Goal: Task Accomplishment & Management: Manage account settings

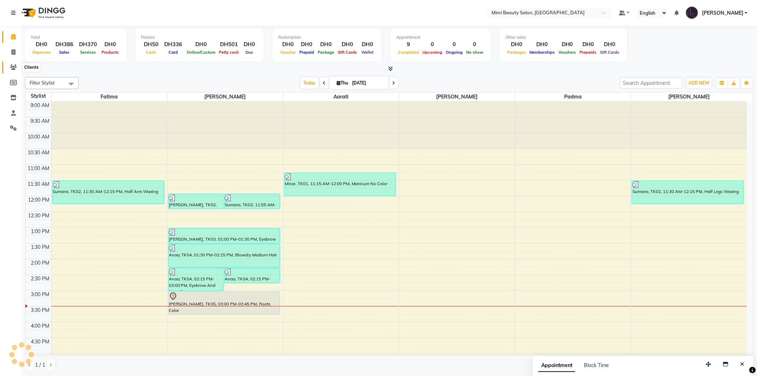
click at [13, 67] on icon at bounding box center [13, 66] width 7 height 5
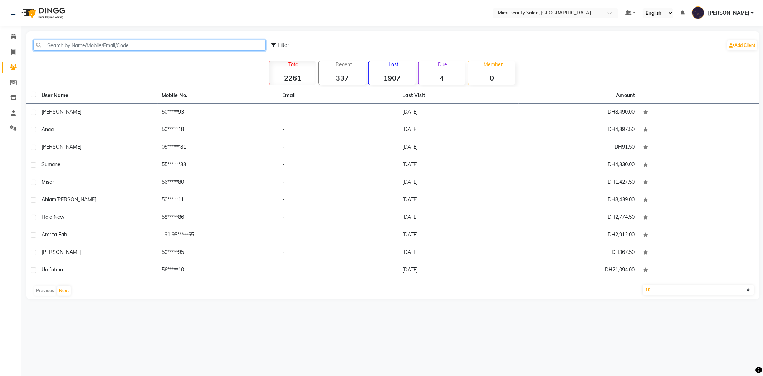
click at [124, 48] on input "text" at bounding box center [149, 45] width 232 height 11
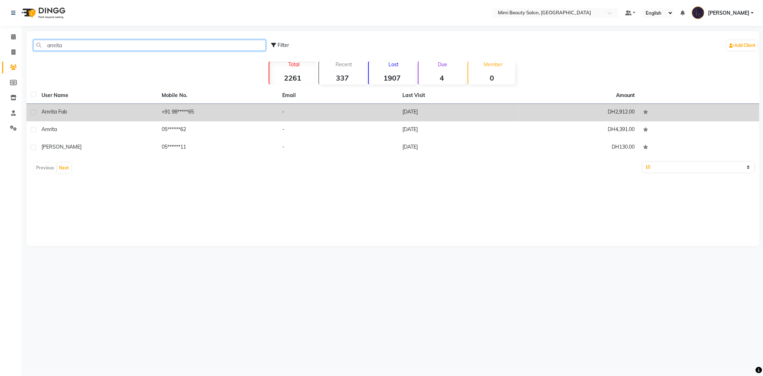
type input "amrita"
click at [109, 115] on div "Amrita Fab" at bounding box center [97, 112] width 112 height 8
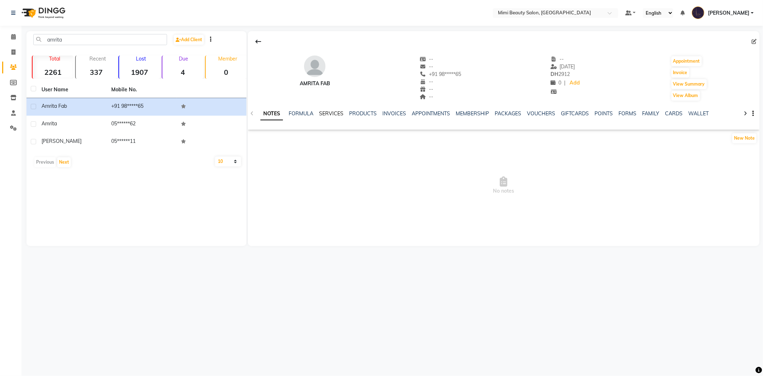
click at [327, 112] on link "SERVICES" at bounding box center [331, 113] width 24 height 6
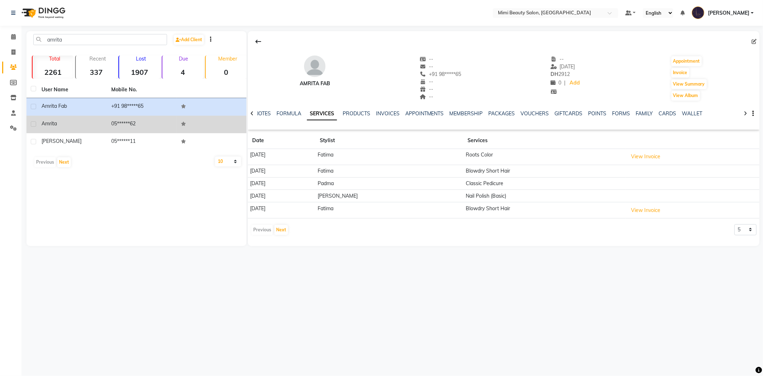
click at [82, 127] on div "Amrita" at bounding box center [71, 124] width 61 height 8
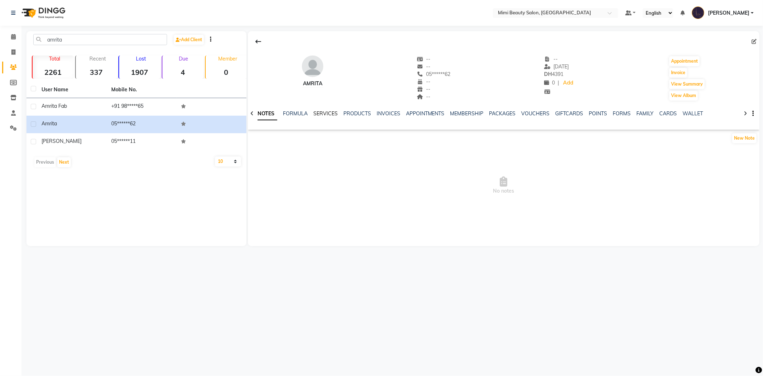
click at [320, 113] on link "SERVICES" at bounding box center [325, 113] width 24 height 6
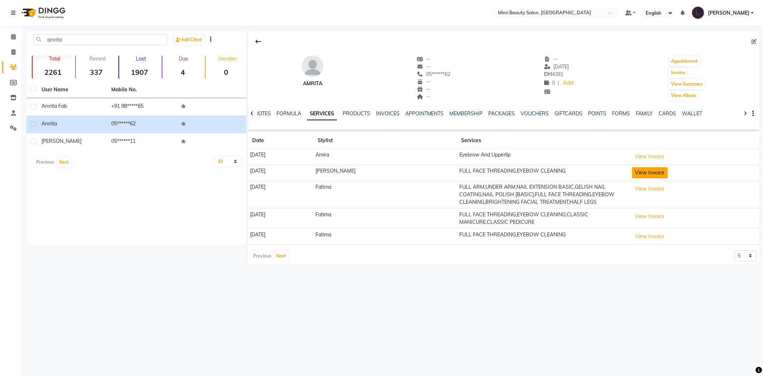
click at [639, 174] on button "View Invoice" at bounding box center [650, 172] width 36 height 11
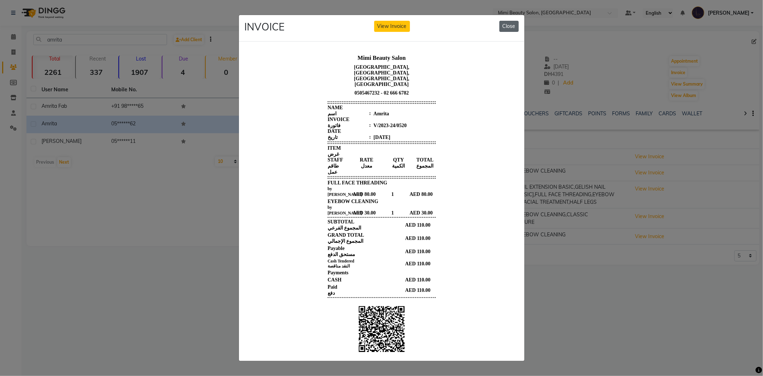
click at [507, 25] on button "Close" at bounding box center [508, 26] width 19 height 11
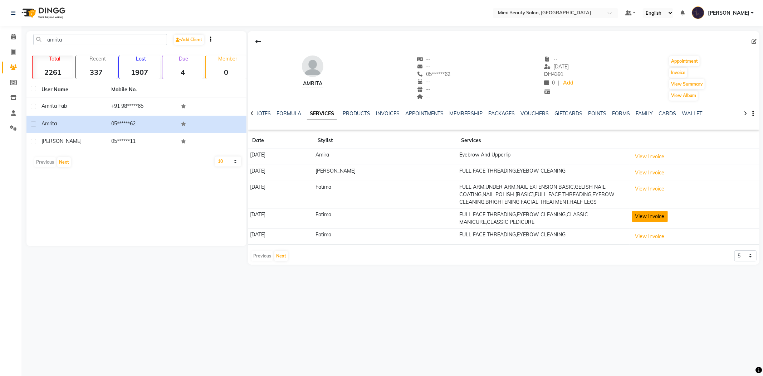
click at [639, 219] on button "View Invoice" at bounding box center [650, 216] width 36 height 11
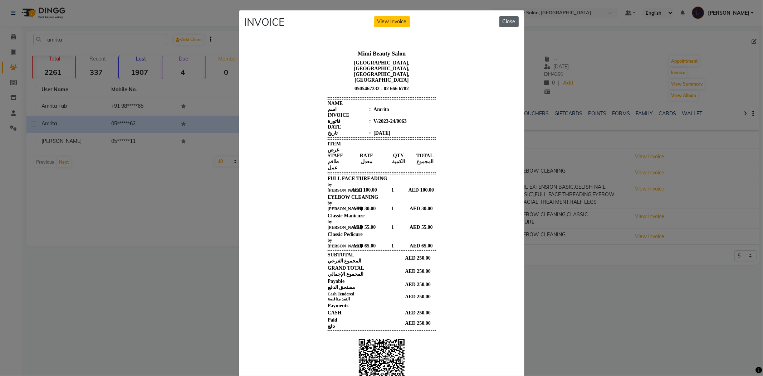
click at [503, 22] on button "Close" at bounding box center [508, 21] width 19 height 11
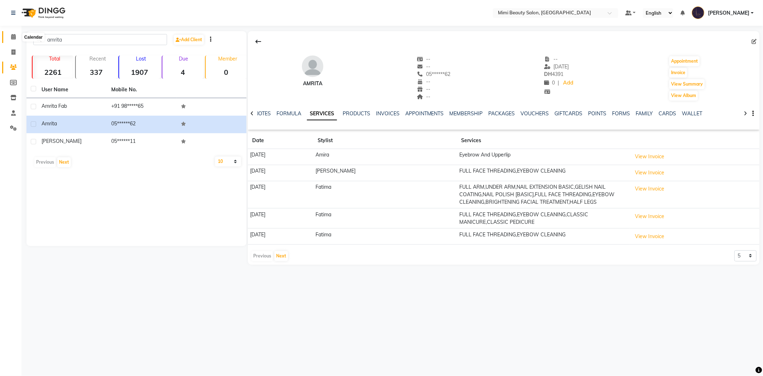
click at [13, 36] on icon at bounding box center [13, 36] width 5 height 5
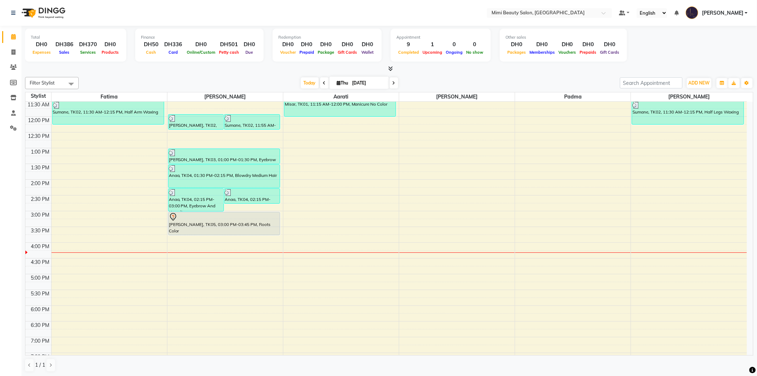
scroll to position [0, 0]
click at [262, 224] on div "[PERSON_NAME], TK05, 03:00 PM-03:45 PM, Roots Color" at bounding box center [223, 223] width 111 height 23
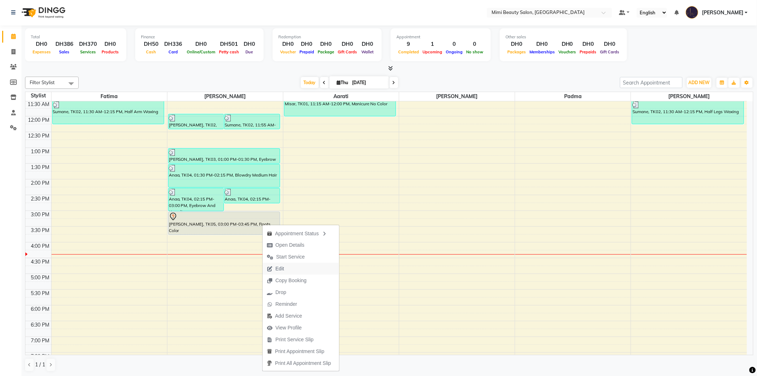
click at [285, 270] on span "Edit" at bounding box center [276, 269] width 26 height 12
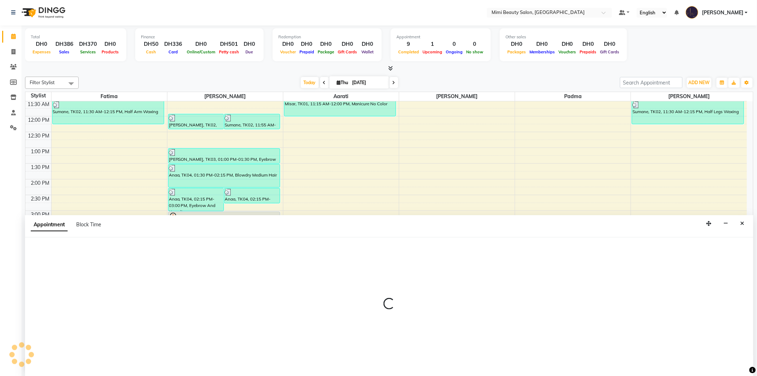
select select "tentative"
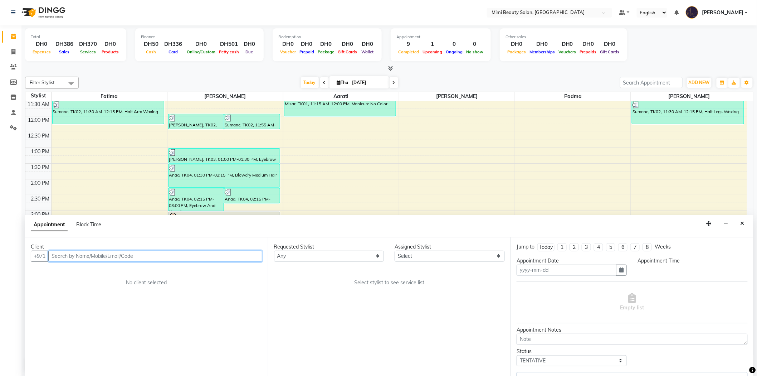
type input "[DATE]"
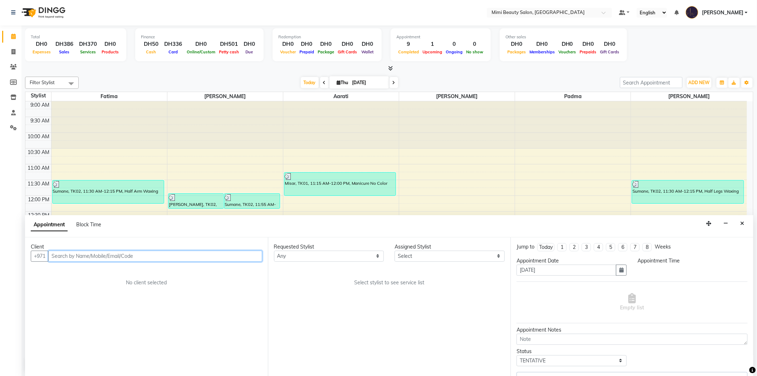
select select "900"
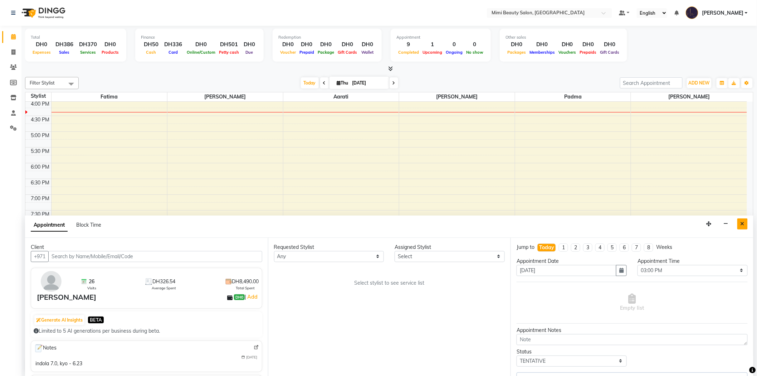
click at [741, 225] on icon "Close" at bounding box center [742, 223] width 4 height 5
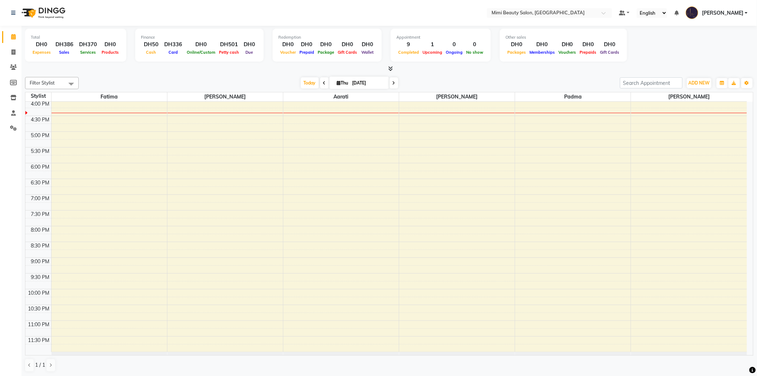
scroll to position [23, 0]
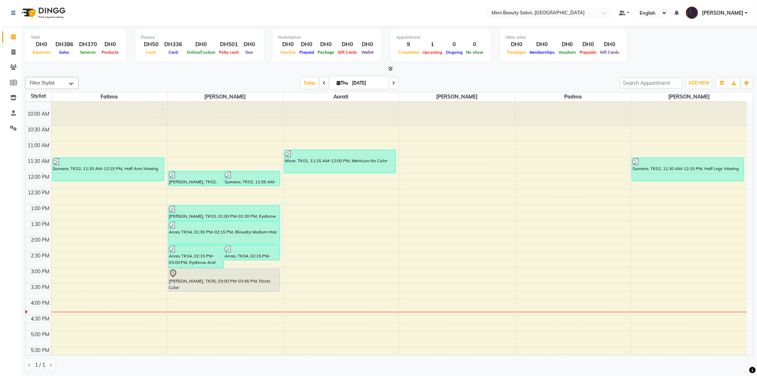
click at [250, 284] on div "[PERSON_NAME], TK05, 03:00 PM-03:45 PM, Roots Color" at bounding box center [223, 280] width 111 height 23
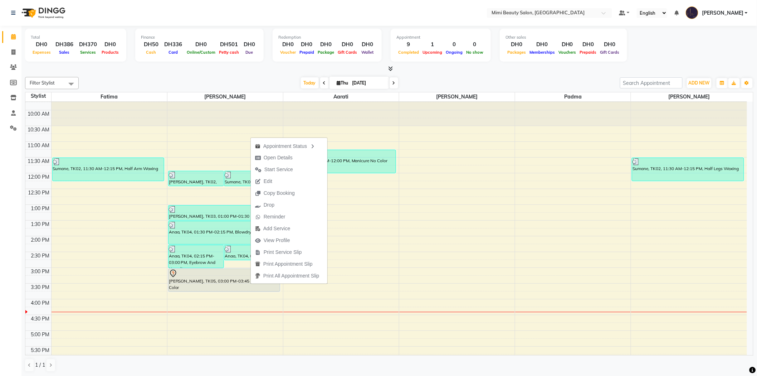
click at [279, 183] on button "Edit" at bounding box center [289, 181] width 77 height 12
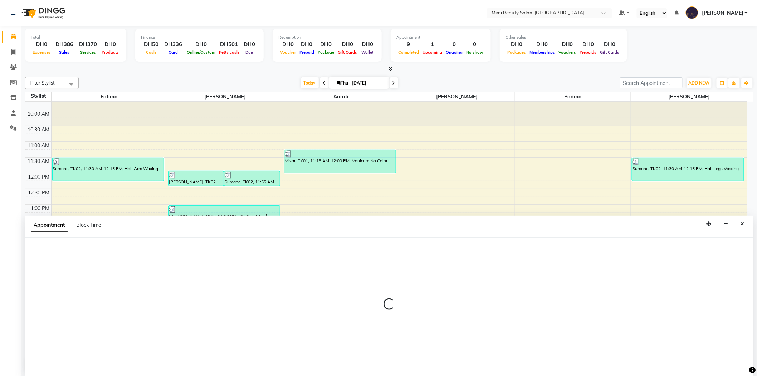
scroll to position [0, 0]
select select "tentative"
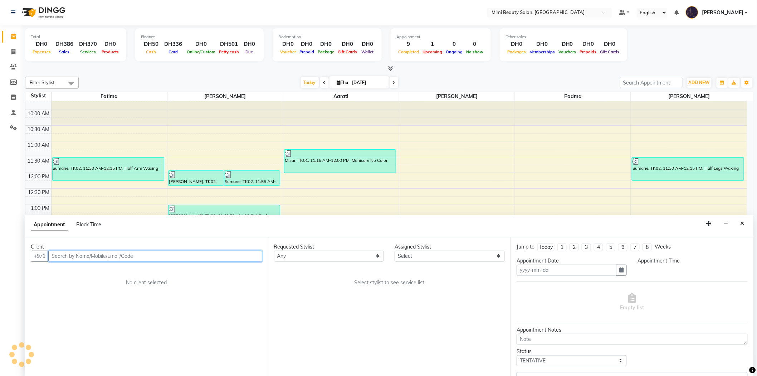
type input "[DATE]"
select select "900"
select select "52700"
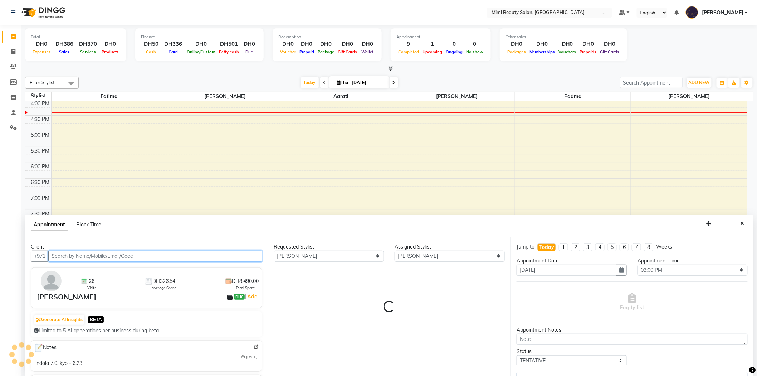
select select "3351"
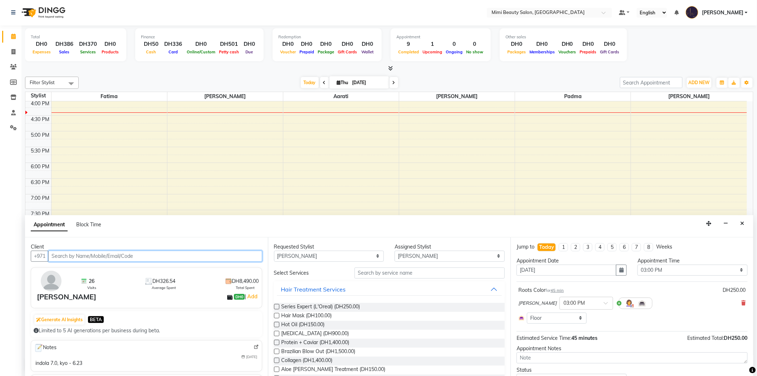
scroll to position [0, 0]
click at [388, 274] on input "text" at bounding box center [429, 273] width 150 height 11
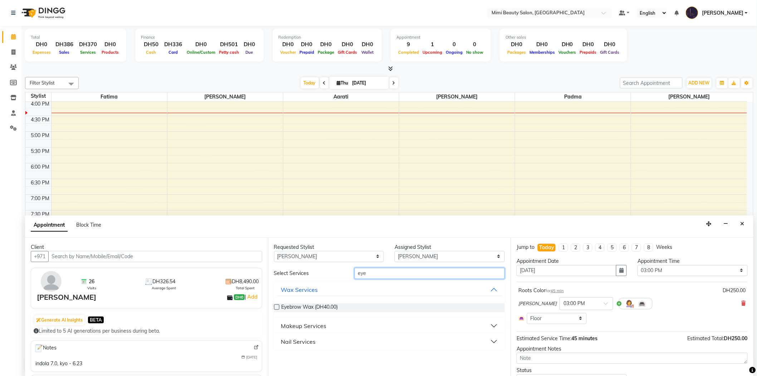
type input "eye"
click at [347, 324] on button "Makeup Services" at bounding box center [389, 325] width 225 height 13
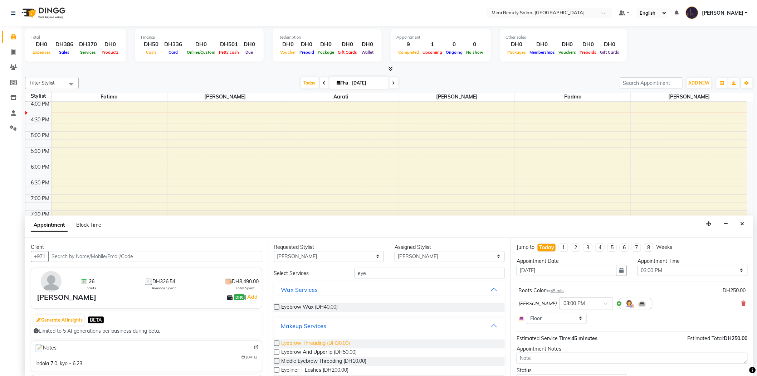
click at [344, 342] on span "Eyebrow Threading (DH30.00)" at bounding box center [315, 343] width 69 height 9
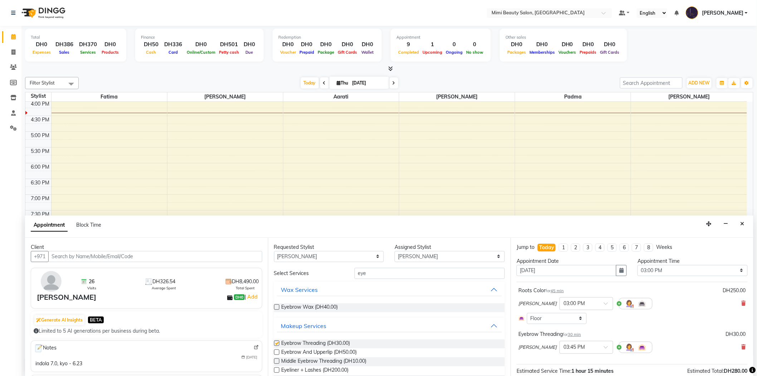
checkbox input "false"
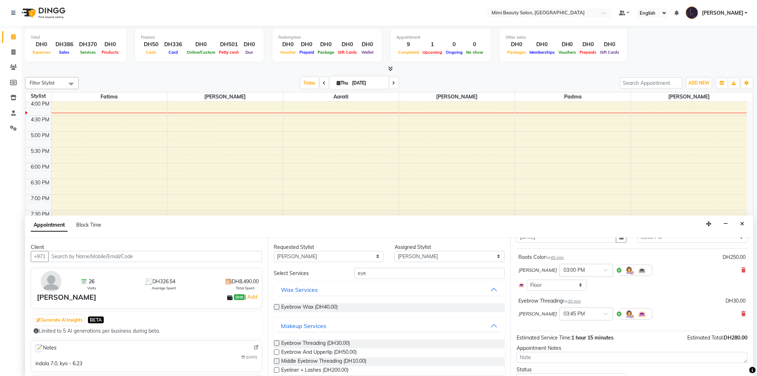
scroll to position [65, 0]
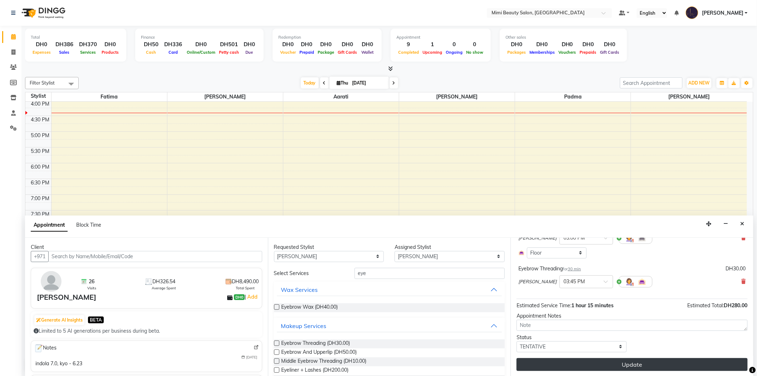
click at [673, 366] on button "Update" at bounding box center [631, 364] width 231 height 13
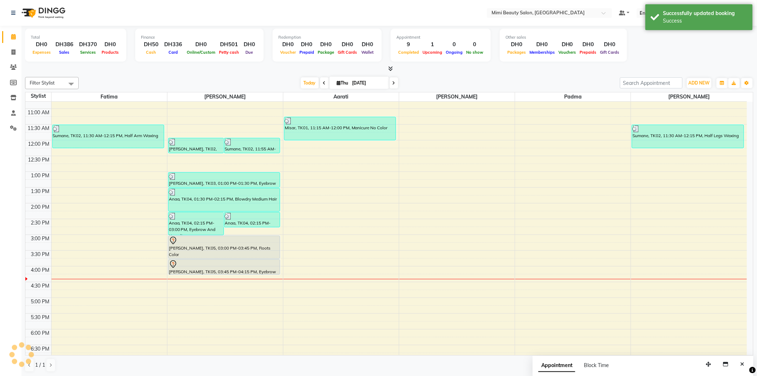
scroll to position [23, 0]
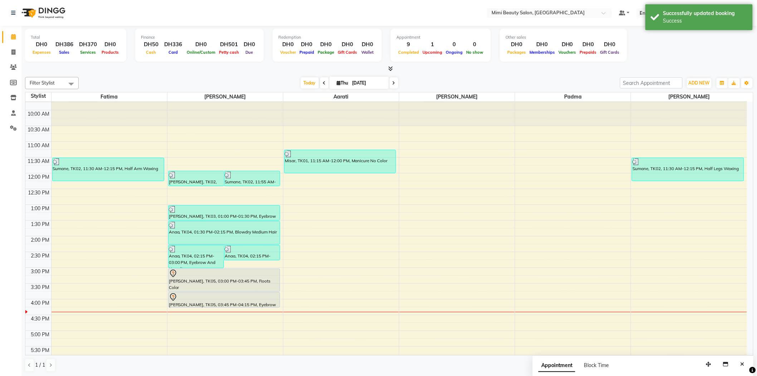
click at [255, 276] on div at bounding box center [224, 273] width 111 height 9
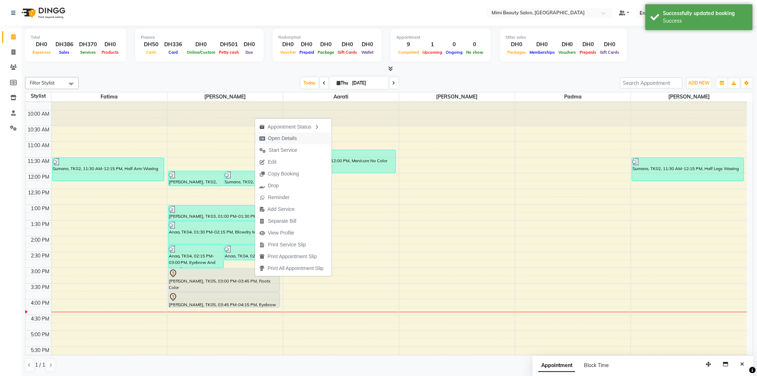
click at [286, 138] on span "Open Details" at bounding box center [282, 138] width 29 height 8
select select "7"
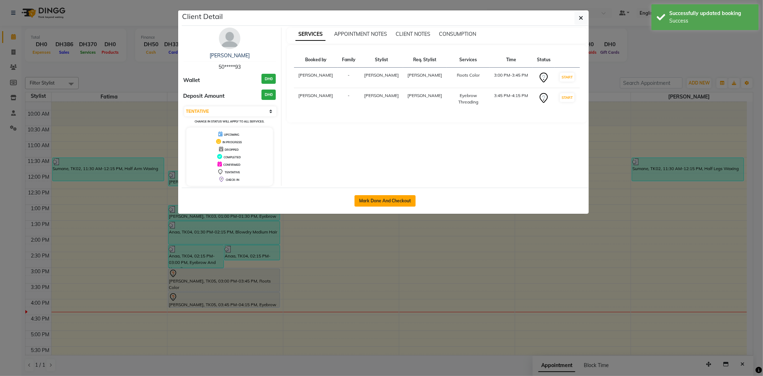
click at [382, 200] on button "Mark Done And Checkout" at bounding box center [384, 200] width 61 height 11
select select "service"
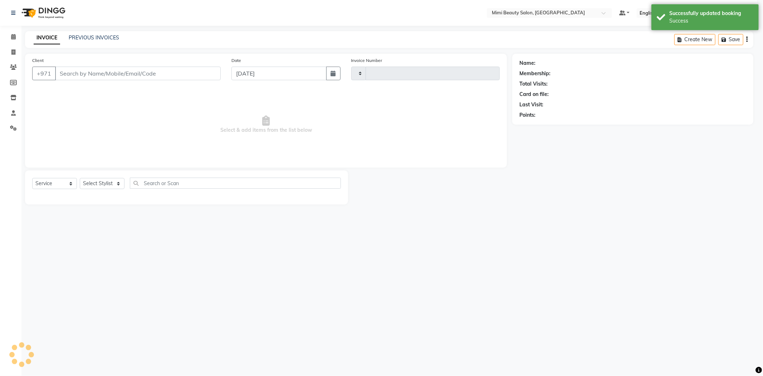
type input "1489"
select select "6756"
type input "50*****93"
select select "52700"
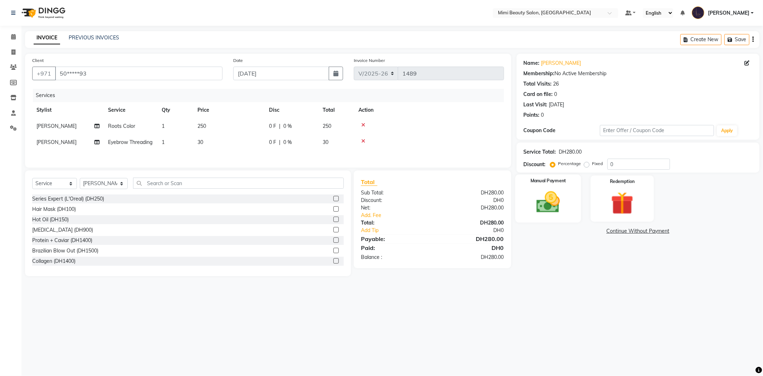
click at [554, 199] on img at bounding box center [548, 201] width 38 height 27
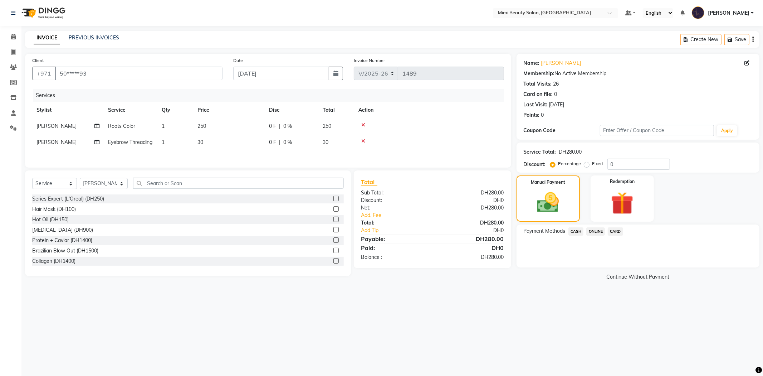
click at [575, 230] on span "CASH" at bounding box center [575, 231] width 15 height 8
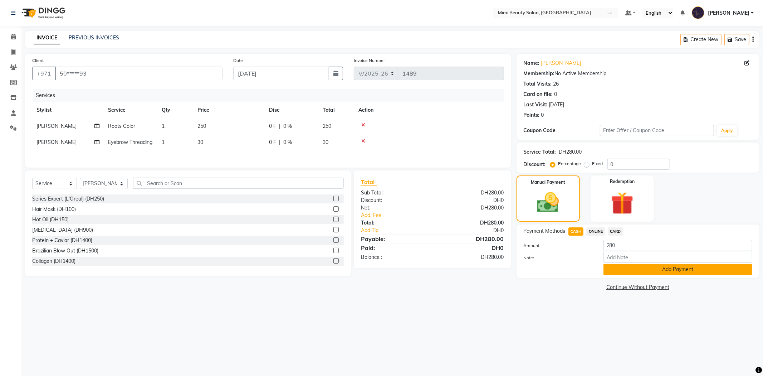
click at [627, 268] on button "Add Payment" at bounding box center [677, 269] width 149 height 11
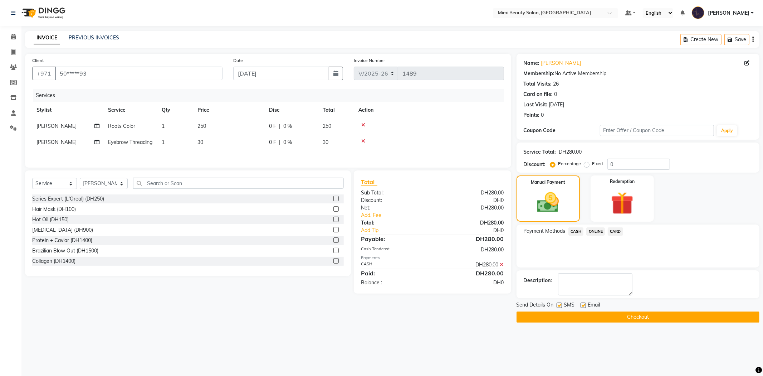
click at [620, 320] on button "Checkout" at bounding box center [637, 316] width 243 height 11
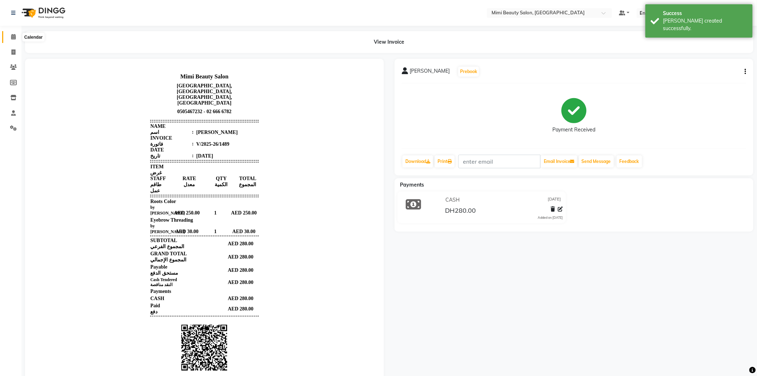
click at [13, 39] on icon at bounding box center [13, 36] width 5 height 5
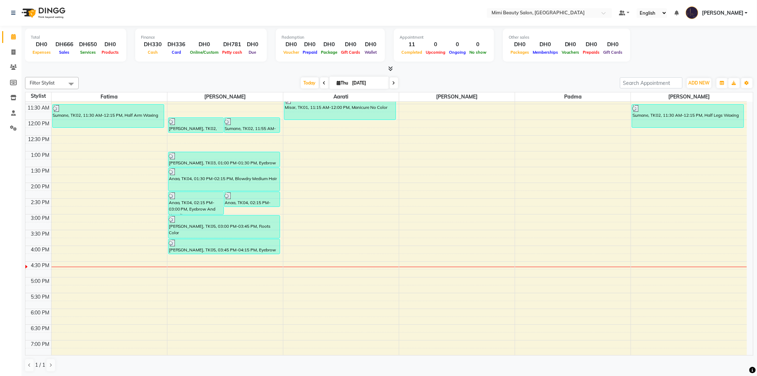
scroll to position [79, 0]
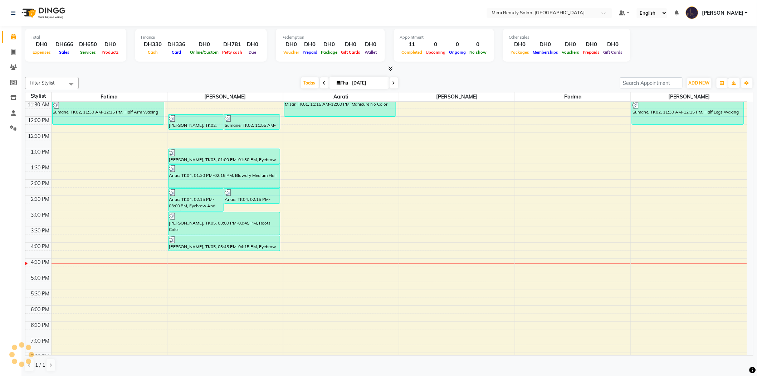
click at [97, 246] on div "9:00 AM 9:30 AM 10:00 AM 10:30 AM 11:00 AM 11:30 AM 12:00 PM 12:30 PM 1:00 PM 1…" at bounding box center [385, 258] width 721 height 472
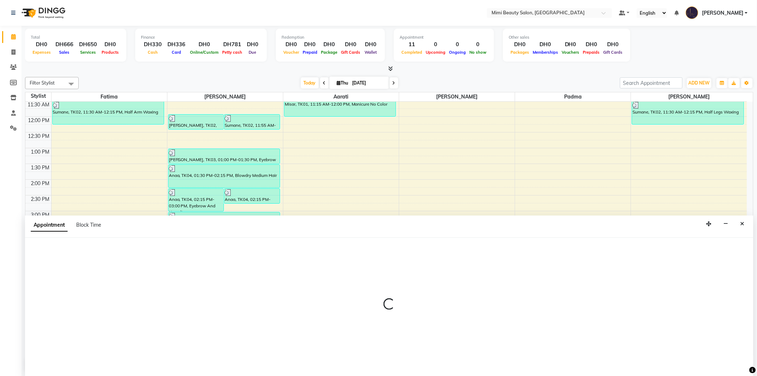
scroll to position [0, 0]
select select "52699"
select select "960"
select select "tentative"
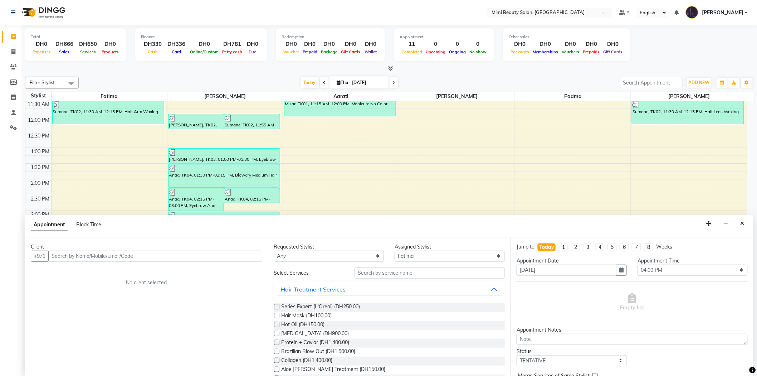
click at [138, 258] on input "text" at bounding box center [155, 255] width 214 height 11
click at [74, 274] on button "Amrita 05******62" at bounding box center [82, 270] width 67 height 11
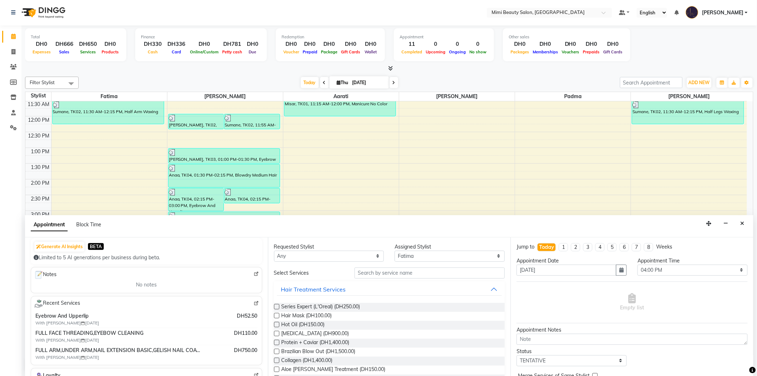
scroll to position [79, 0]
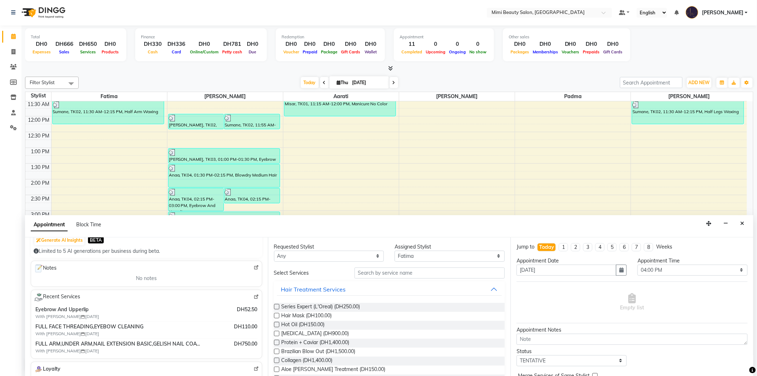
type input "05******62"
click at [333, 259] on select "Any [PERSON_NAME] [PERSON_NAME] [PERSON_NAME] Padma" at bounding box center [329, 255] width 110 height 11
select select "52699"
click at [274, 250] on select "Any [PERSON_NAME] [PERSON_NAME] [PERSON_NAME] Padma" at bounding box center [329, 255] width 110 height 11
click at [355, 276] on input "text" at bounding box center [429, 272] width 150 height 11
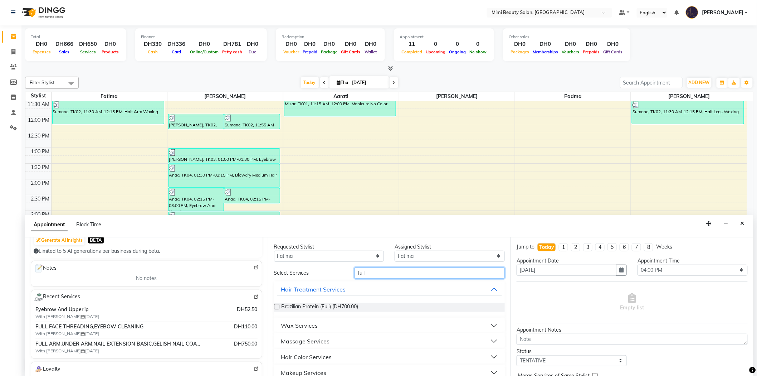
type input "full"
click at [324, 327] on button "Wax Services" at bounding box center [389, 325] width 225 height 13
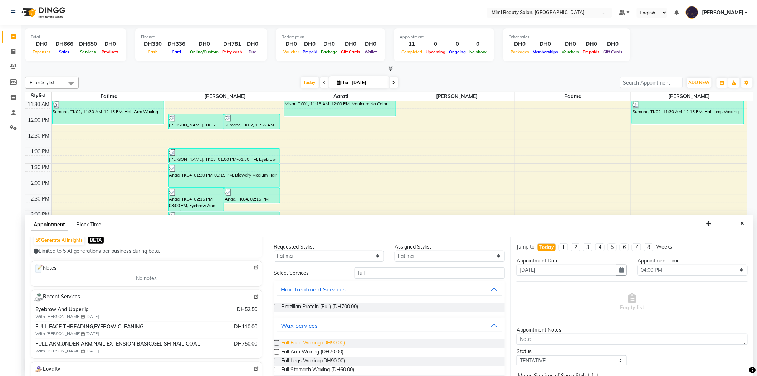
click at [323, 341] on span "Full Face Waxing (DH90.00)" at bounding box center [313, 343] width 64 height 9
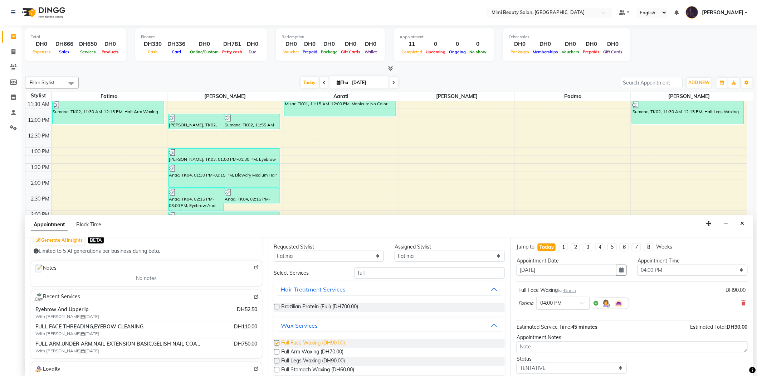
checkbox input "false"
click at [359, 272] on input "full" at bounding box center [429, 272] width 150 height 11
type input "eyeb"
click at [309, 301] on div "Eyebrow Wax (DH40.00)" at bounding box center [389, 307] width 231 height 20
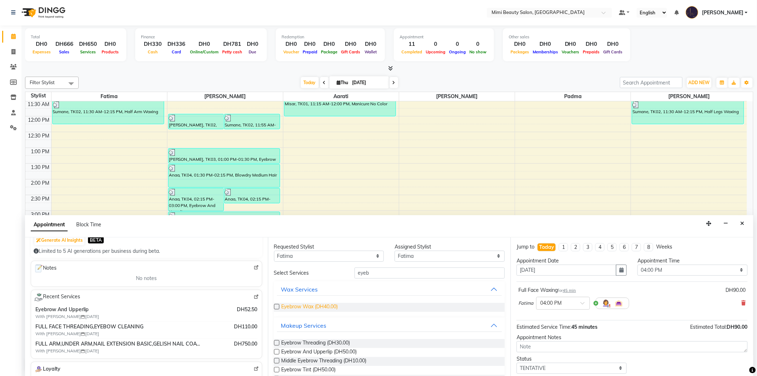
click at [309, 304] on span "Eyebrow Wax (DH40.00)" at bounding box center [309, 307] width 57 height 9
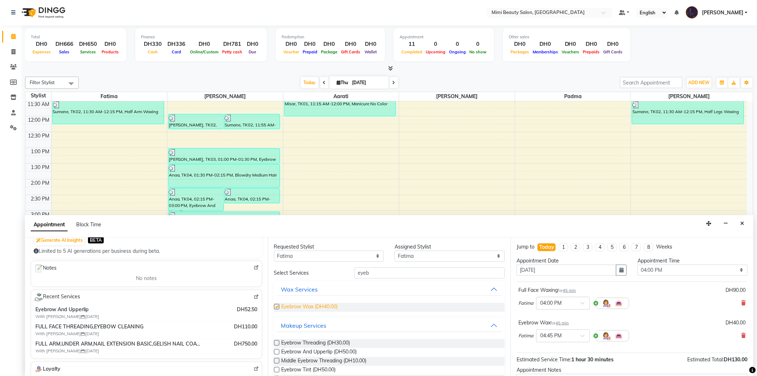
checkbox input "false"
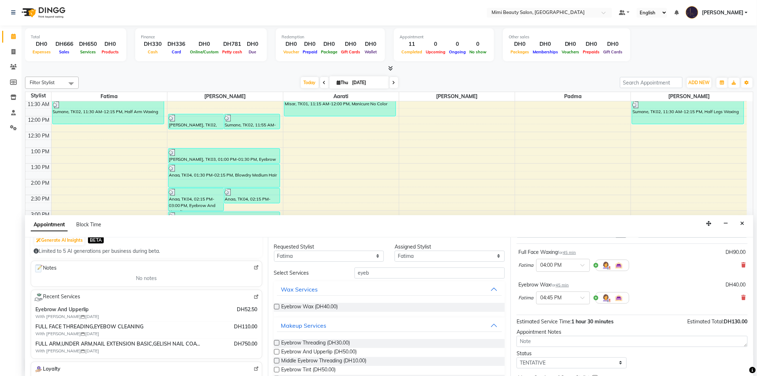
scroll to position [75, 0]
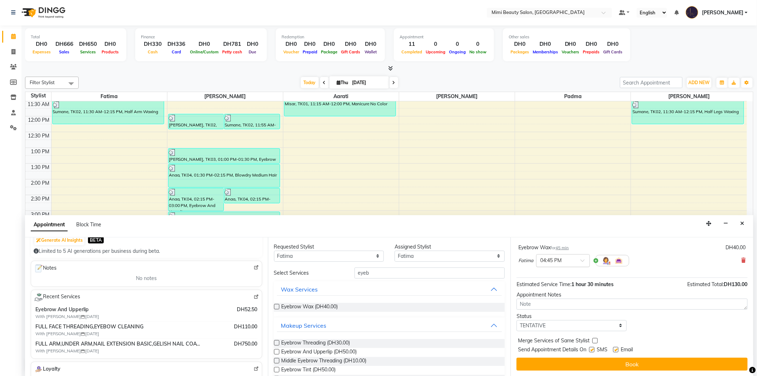
click at [581, 259] on span at bounding box center [584, 263] width 9 height 8
click at [561, 277] on div "04:00 PM" at bounding box center [562, 273] width 53 height 13
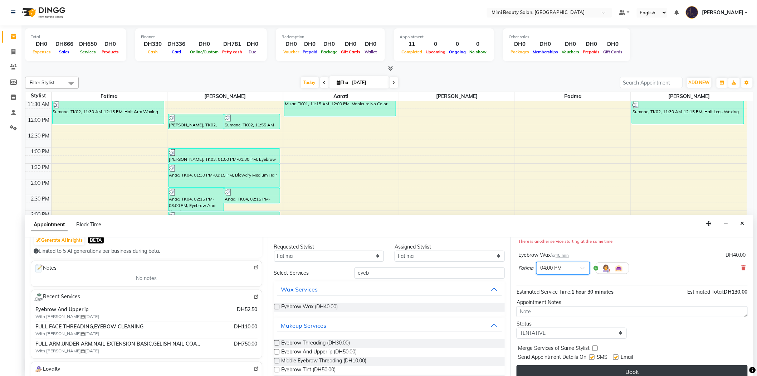
scroll to position [83, 0]
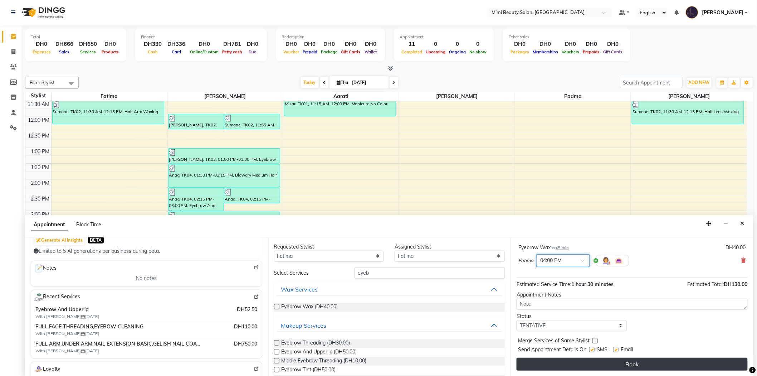
click at [609, 365] on button "Book" at bounding box center [631, 363] width 231 height 13
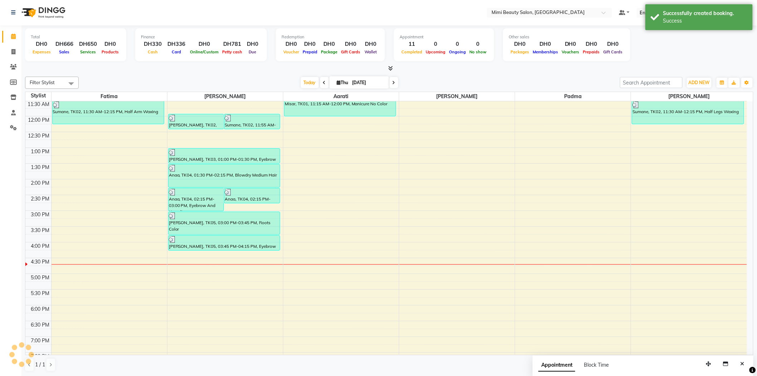
scroll to position [0, 0]
click at [78, 253] on div "Amrita, TK06, 04:00 PM-04:45 PM, Eyebrow Wax" at bounding box center [80, 255] width 55 height 23
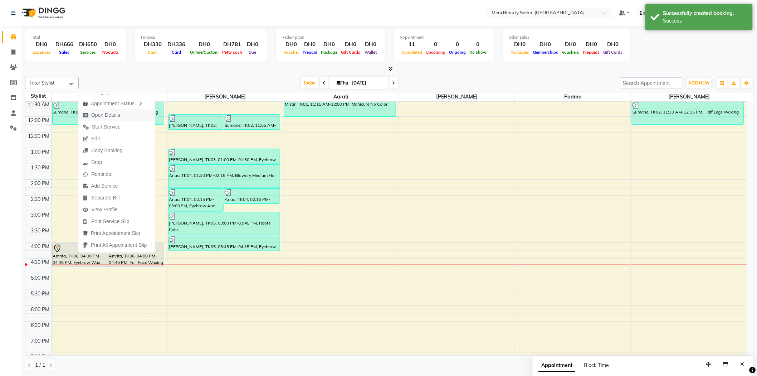
click at [123, 113] on span "Open Details" at bounding box center [101, 115] width 46 height 12
select select "7"
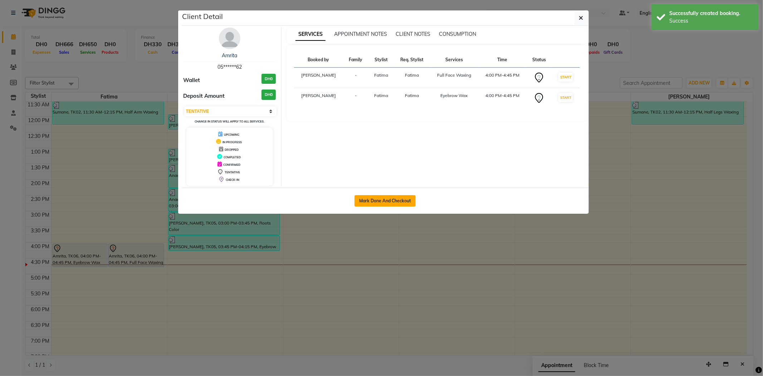
click at [401, 199] on button "Mark Done And Checkout" at bounding box center [384, 200] width 61 height 11
select select "service"
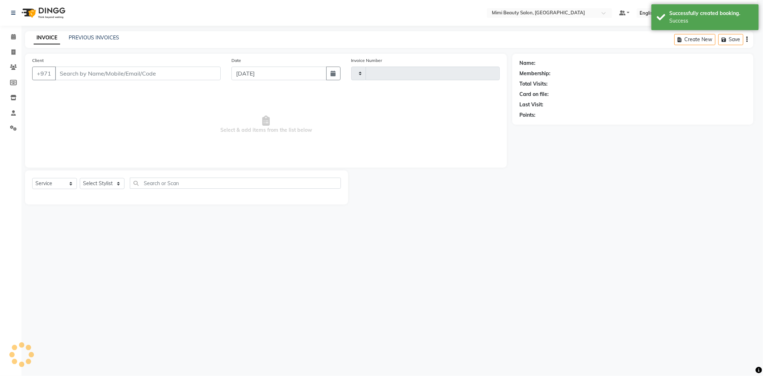
type input "1490"
select select "6756"
type input "05******62"
select select "52699"
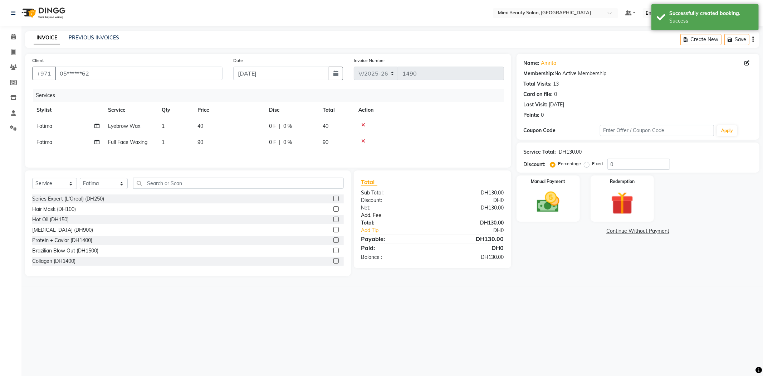
click at [376, 217] on link "Add. Fee" at bounding box center [433, 215] width 154 height 8
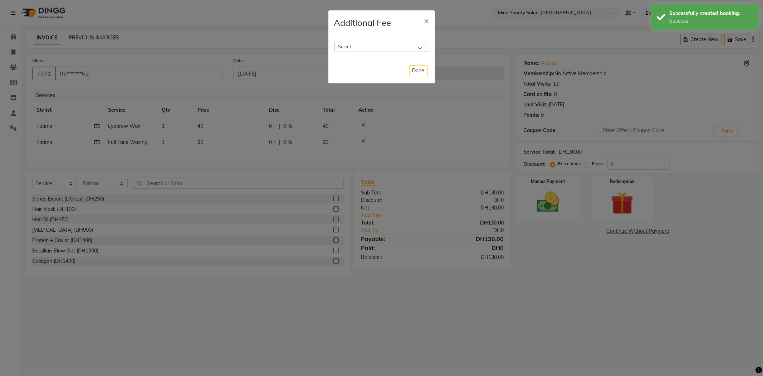
click at [379, 46] on div "Select" at bounding box center [380, 46] width 92 height 11
click at [360, 99] on div "Select All UnSelect All Bank Fee" at bounding box center [381, 78] width 95 height 43
click at [360, 90] on label "Bank Fee" at bounding box center [351, 92] width 27 height 6
checkbox input "true"
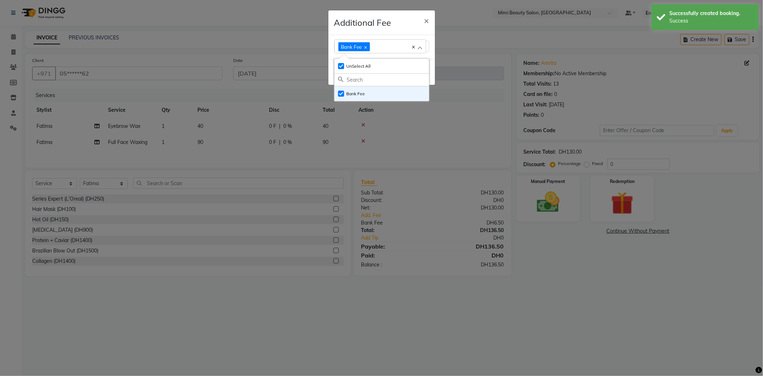
click at [400, 36] on div "Bank Fee Select All UnSelect All Bank Fee" at bounding box center [381, 47] width 107 height 24
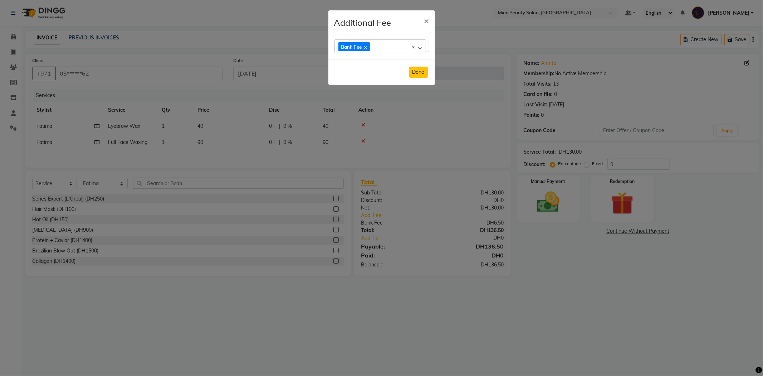
click at [424, 71] on button "Done" at bounding box center [418, 72] width 19 height 11
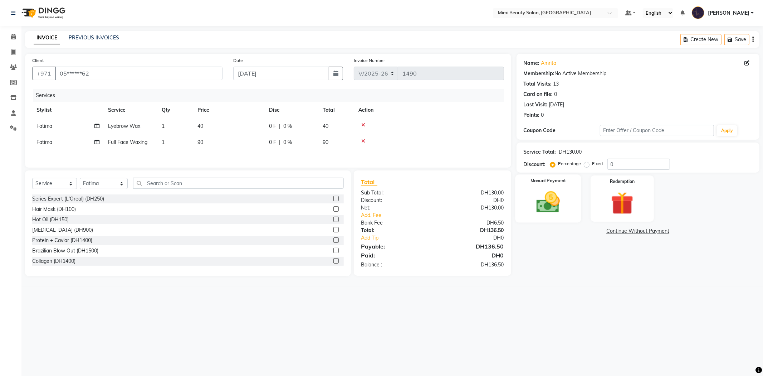
click at [550, 196] on img at bounding box center [548, 201] width 38 height 27
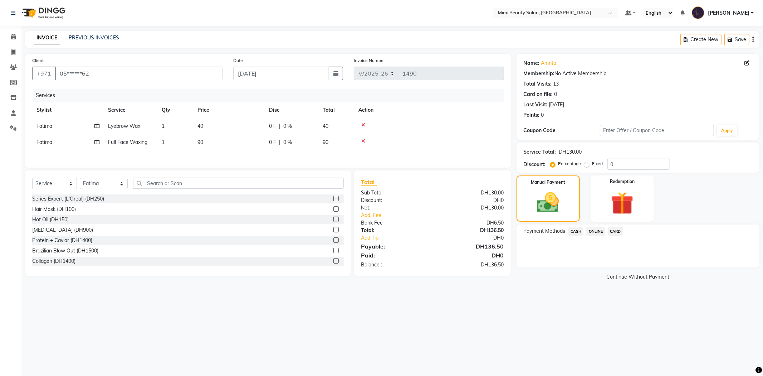
click at [619, 230] on span "CARD" at bounding box center [615, 231] width 15 height 8
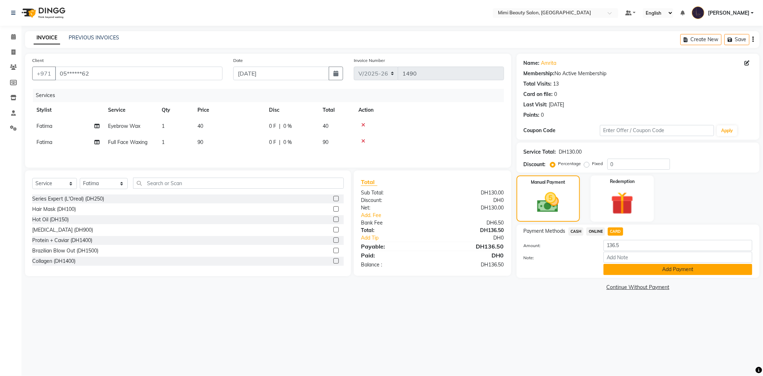
click at [633, 266] on button "Add Payment" at bounding box center [677, 269] width 149 height 11
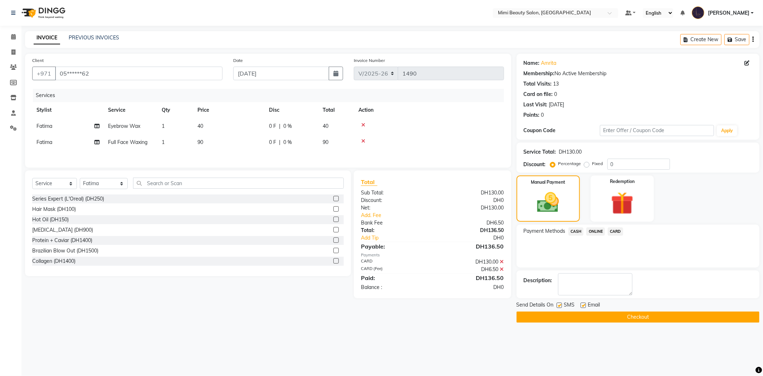
click at [604, 316] on button "Checkout" at bounding box center [637, 316] width 243 height 11
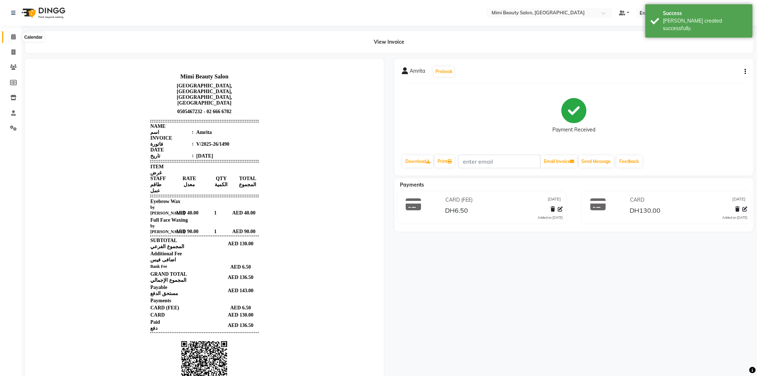
click at [10, 41] on span at bounding box center [13, 37] width 13 height 8
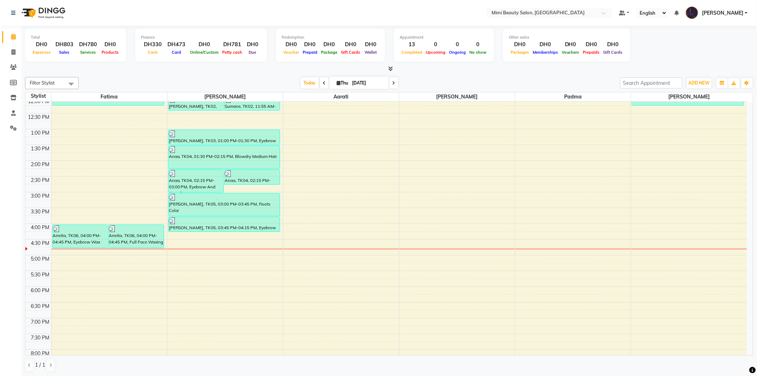
scroll to position [119, 0]
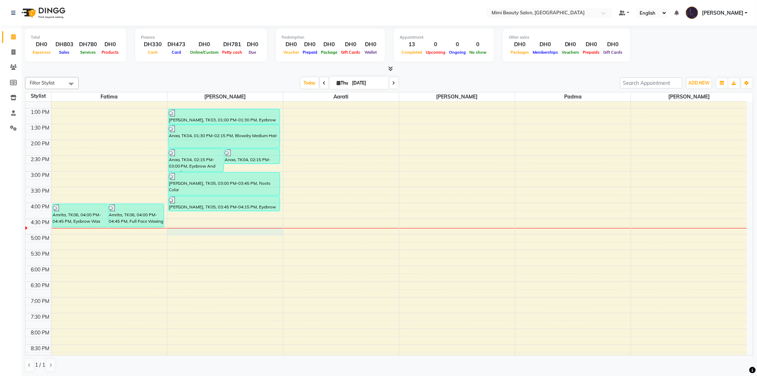
click at [228, 229] on div "9:00 AM 9:30 AM 10:00 AM 10:30 AM 11:00 AM 11:30 AM 12:00 PM 12:30 PM 1:00 PM 1…" at bounding box center [385, 218] width 721 height 472
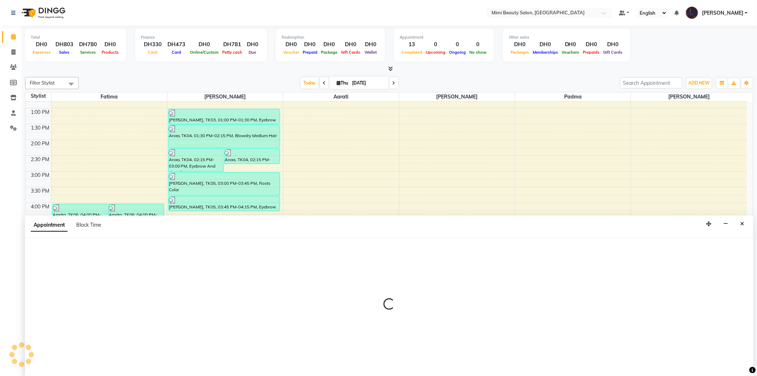
scroll to position [0, 0]
select select "52700"
select select "1005"
select select "tentative"
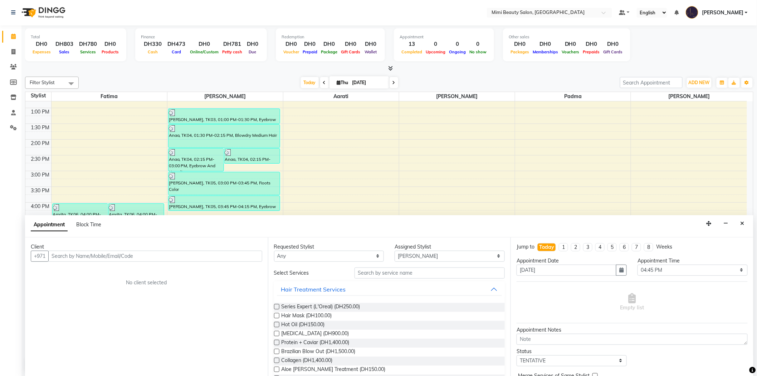
click at [95, 256] on input "text" at bounding box center [155, 255] width 214 height 11
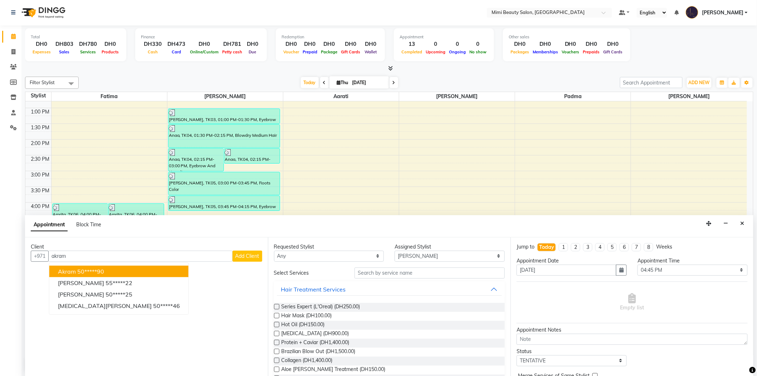
click at [84, 272] on ngb-highlight "50*****90" at bounding box center [90, 271] width 27 height 7
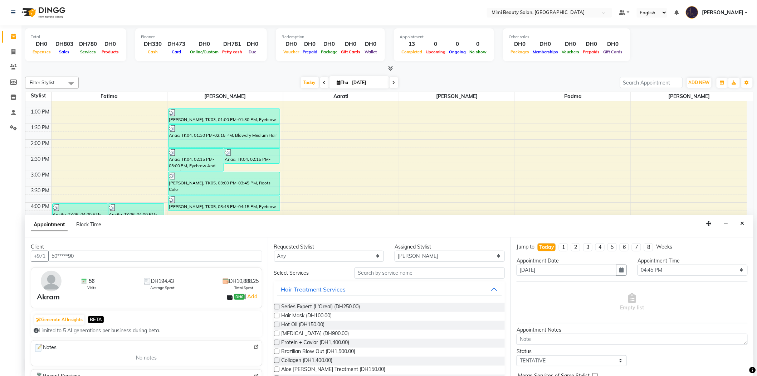
type input "50*****90"
click at [399, 272] on input "text" at bounding box center [429, 272] width 150 height 11
type input "blowdry"
click at [314, 313] on span "Blowdry Medium Hair (DH100.00)" at bounding box center [319, 316] width 77 height 9
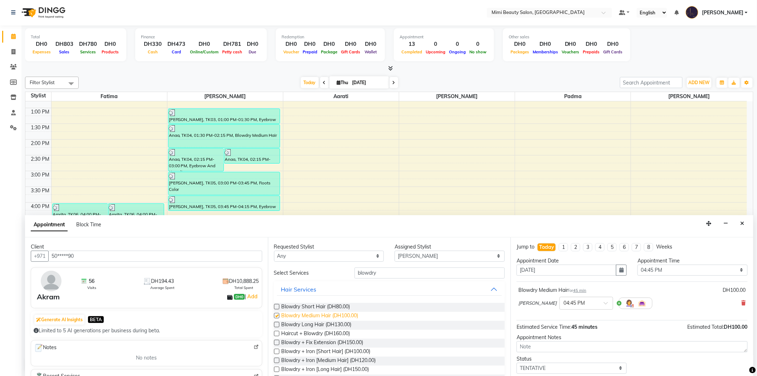
checkbox input "false"
click at [492, 255] on select "Select [PERSON_NAME] [PERSON_NAME] [PERSON_NAME] Padma" at bounding box center [449, 255] width 110 height 11
select select "52703"
click at [394, 250] on select "Select [PERSON_NAME] [PERSON_NAME] [PERSON_NAME] Padma" at bounding box center [449, 255] width 110 height 11
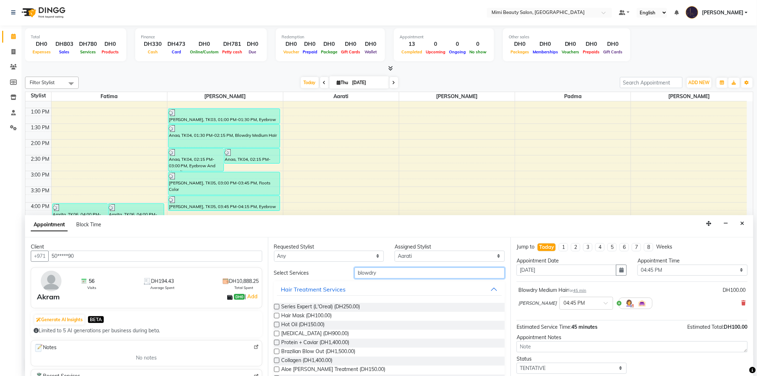
click at [414, 271] on input "blowdry" at bounding box center [429, 272] width 150 height 11
type input "b"
type input "manicure"
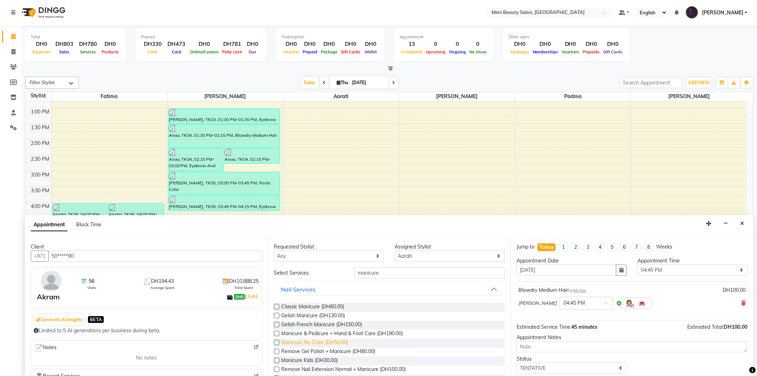
click at [320, 344] on span "Manicure No Color (DH50.00)" at bounding box center [314, 342] width 67 height 9
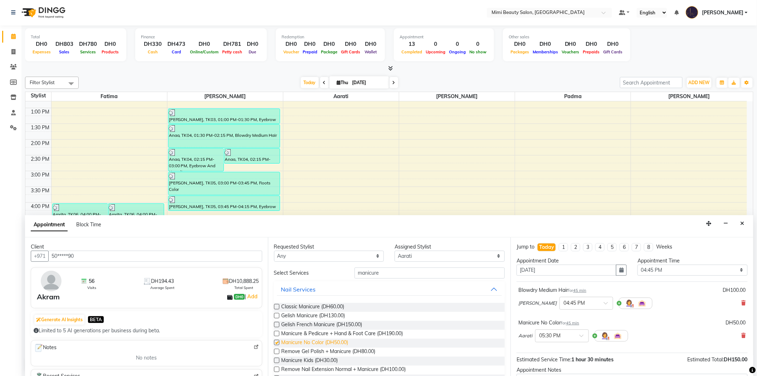
checkbox input "false"
click at [579, 335] on span at bounding box center [583, 338] width 9 height 8
click at [557, 354] on div "04:45 PM" at bounding box center [561, 351] width 53 height 13
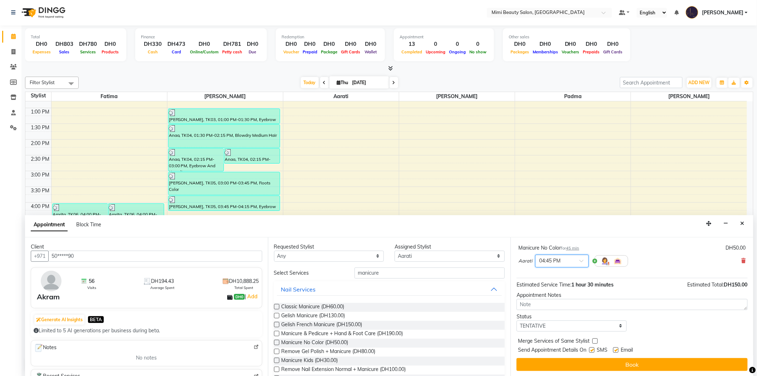
scroll to position [83, 0]
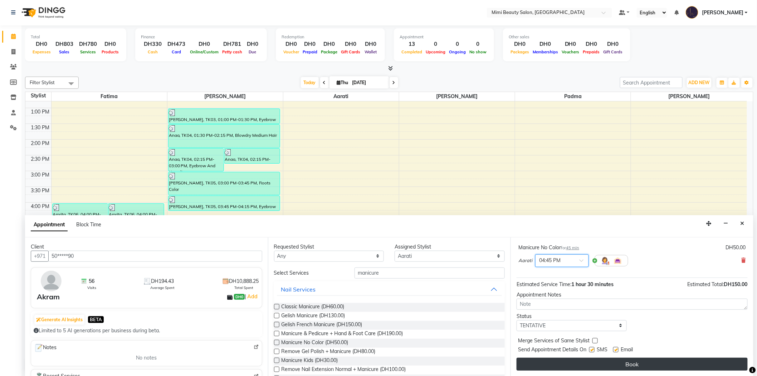
click at [655, 363] on button "Book" at bounding box center [631, 363] width 231 height 13
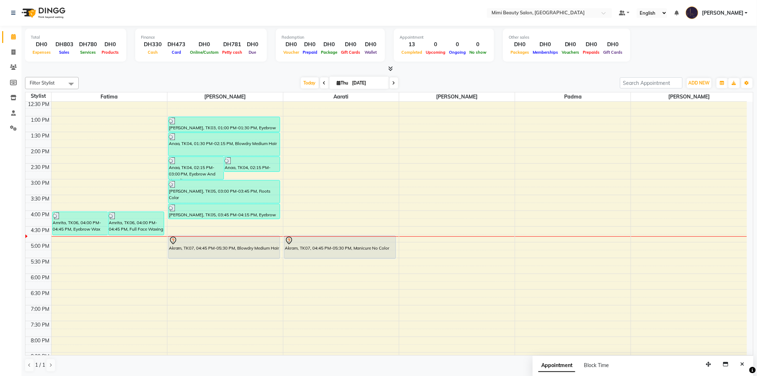
scroll to position [119, 0]
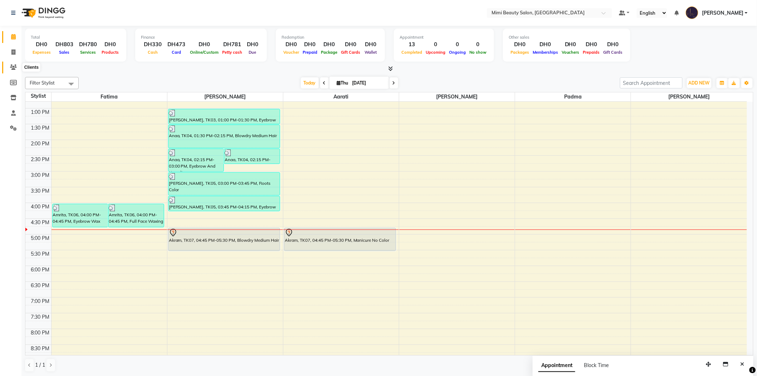
click at [14, 70] on span at bounding box center [13, 67] width 13 height 8
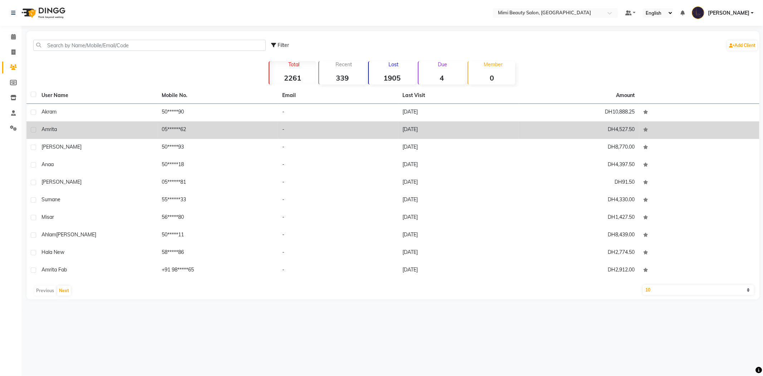
click at [209, 131] on td "05******62" at bounding box center [218, 130] width 121 height 18
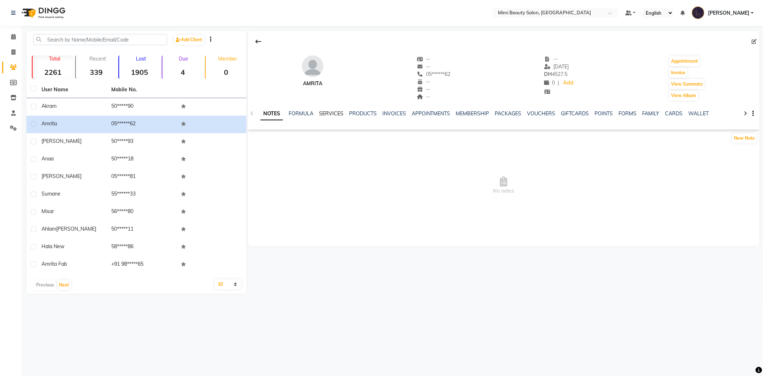
click at [327, 115] on link "SERVICES" at bounding box center [331, 113] width 24 height 6
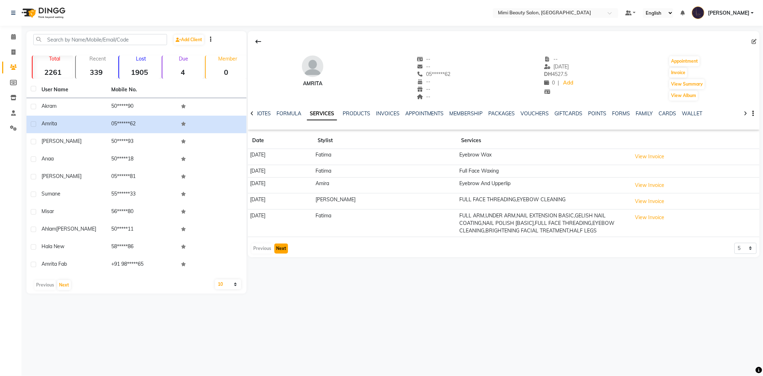
click at [280, 250] on button "Next" at bounding box center [281, 248] width 14 height 10
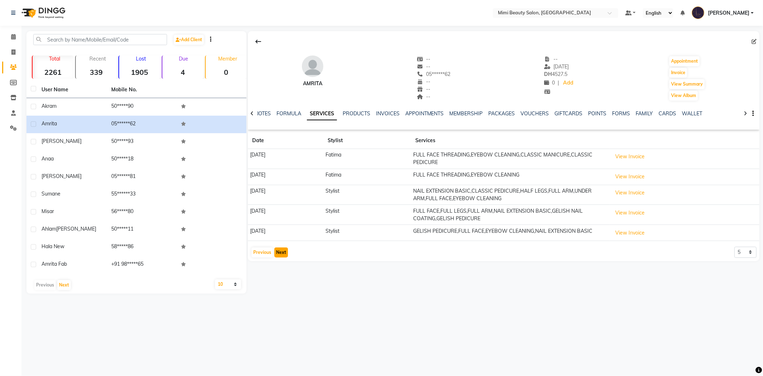
click at [279, 252] on button "Next" at bounding box center [281, 252] width 14 height 10
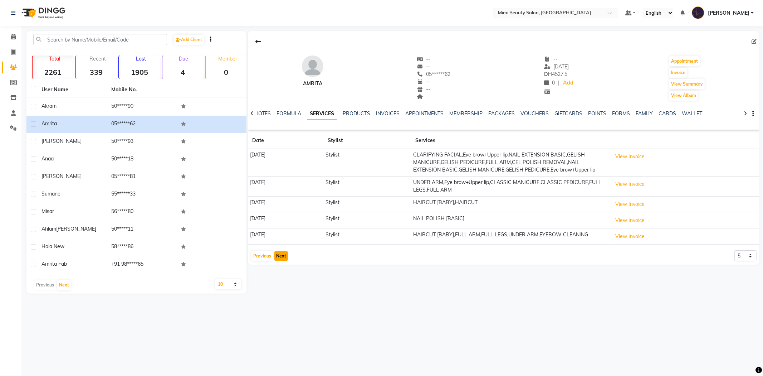
click at [279, 261] on button "Next" at bounding box center [281, 256] width 14 height 10
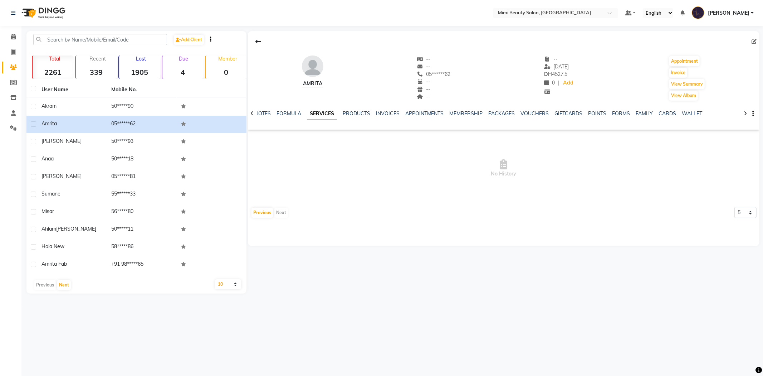
click at [281, 214] on div "Previous Next" at bounding box center [270, 212] width 38 height 11
click at [263, 213] on button "Previous" at bounding box center [261, 212] width 21 height 10
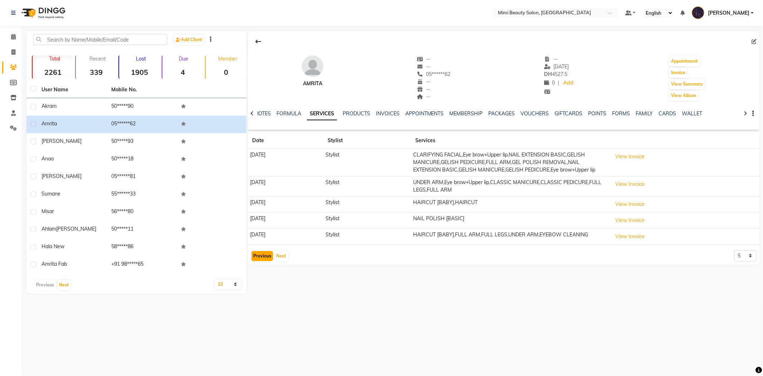
click at [260, 261] on button "Previous" at bounding box center [261, 256] width 21 height 10
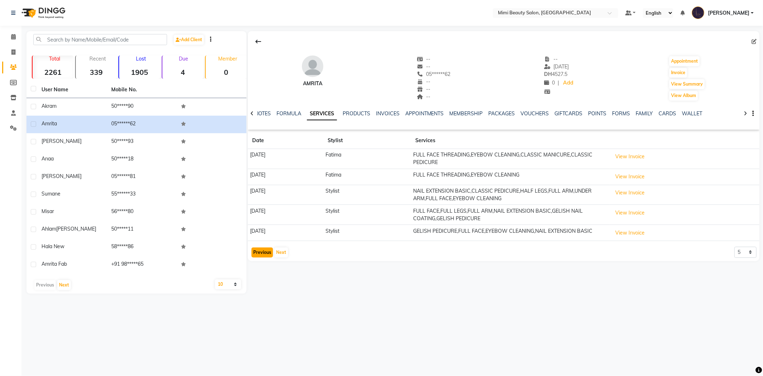
click at [260, 256] on button "Previous" at bounding box center [261, 252] width 21 height 10
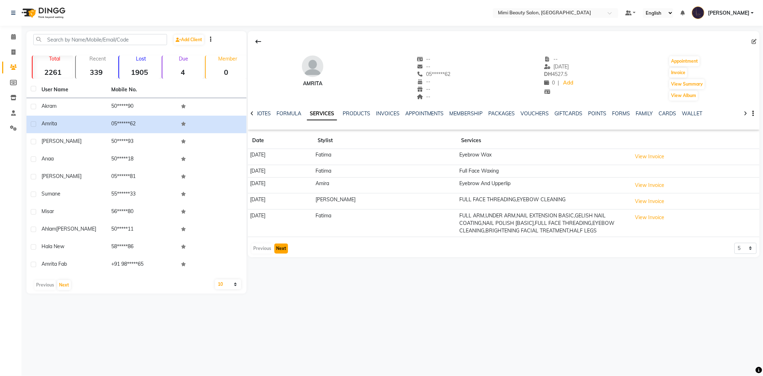
click at [281, 250] on button "Next" at bounding box center [281, 248] width 14 height 10
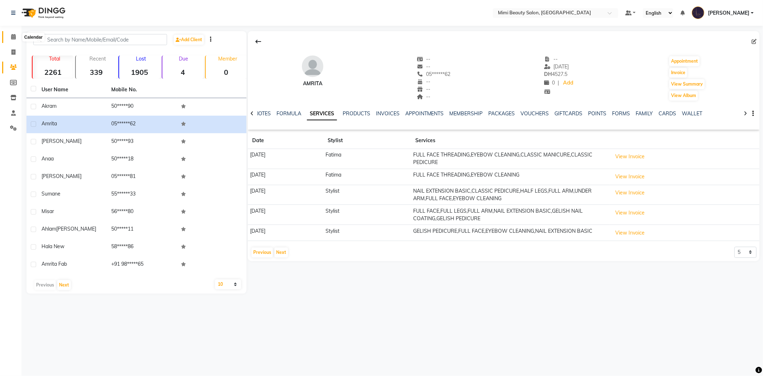
click at [13, 40] on span at bounding box center [13, 37] width 13 height 8
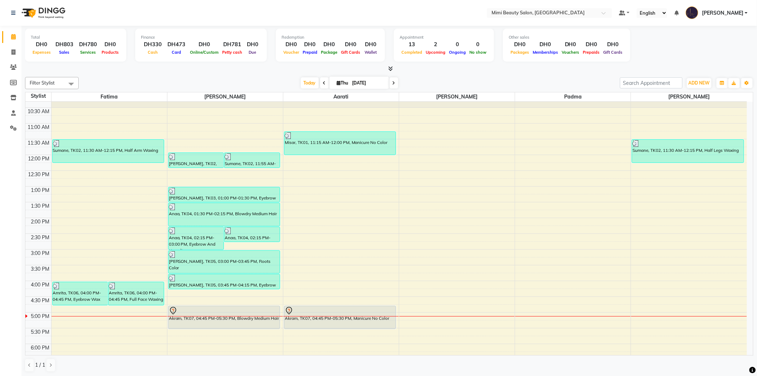
scroll to position [79, 0]
